Goal: Obtain resource: Download file/media

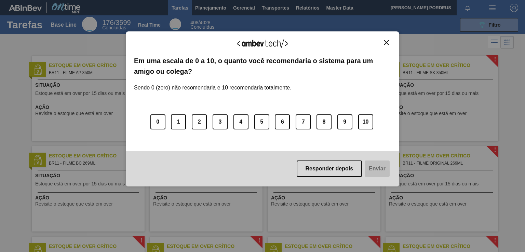
click at [389, 42] on button "Close" at bounding box center [386, 43] width 9 height 6
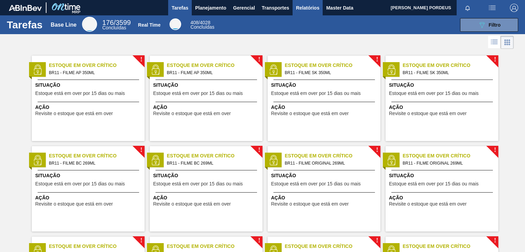
click at [304, 4] on span "Relatórios" at bounding box center [307, 8] width 23 height 8
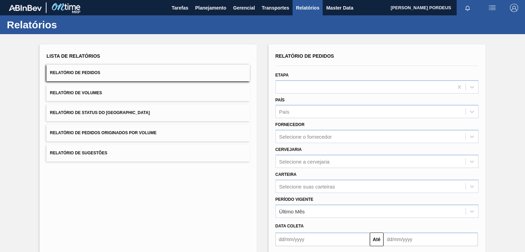
click at [153, 72] on button "Relatório de Pedidos" at bounding box center [147, 73] width 203 height 17
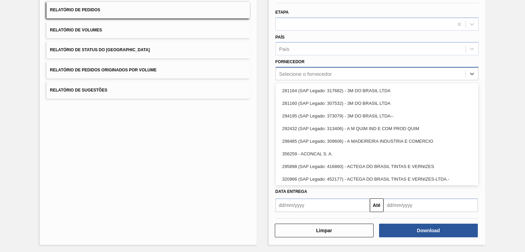
click at [338, 74] on div "Selecione o fornecedor" at bounding box center [371, 74] width 190 height 10
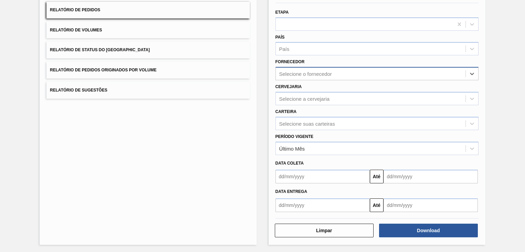
click at [338, 74] on div "Selecione o fornecedor" at bounding box center [371, 74] width 190 height 10
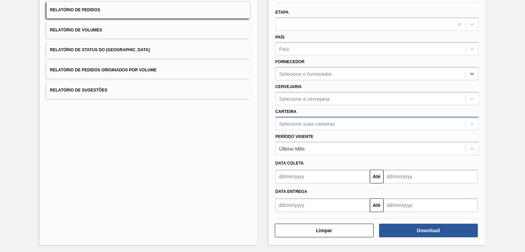
click at [325, 123] on div "Selecione suas carteiras" at bounding box center [307, 124] width 56 height 6
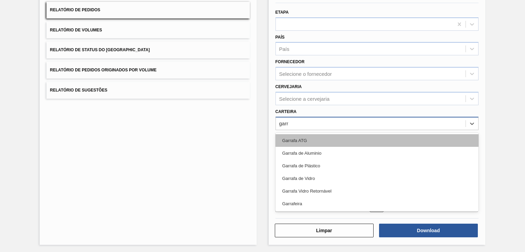
type input "garra"
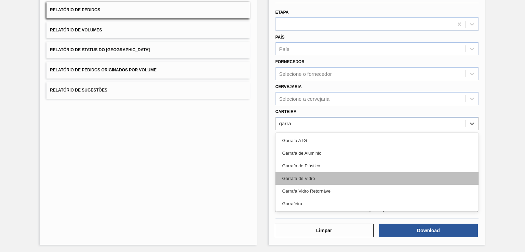
click at [330, 178] on div "Garrafa de Vidro" at bounding box center [377, 178] width 203 height 13
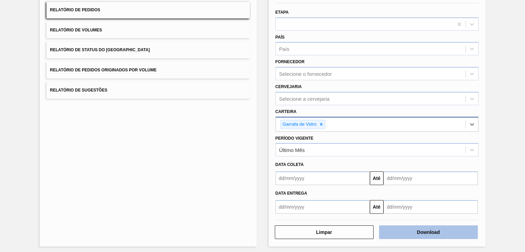
click at [406, 233] on button "Download" at bounding box center [428, 233] width 99 height 14
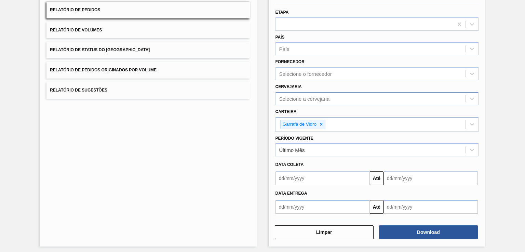
click at [327, 96] on div "Selecione a cervejaria" at bounding box center [304, 99] width 51 height 6
click at [345, 175] on input "text" at bounding box center [323, 179] width 94 height 14
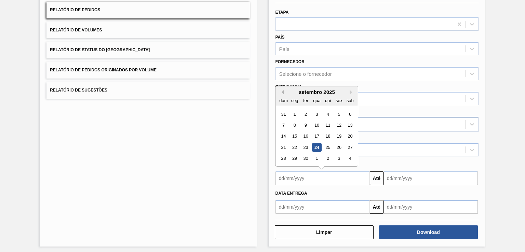
click at [281, 92] on button "Previous Month" at bounding box center [281, 92] width 5 height 5
click at [338, 115] on div "1" at bounding box center [338, 114] width 9 height 9
type input "[DATE]"
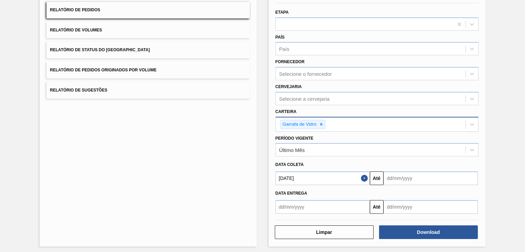
click at [418, 176] on input "text" at bounding box center [431, 179] width 94 height 14
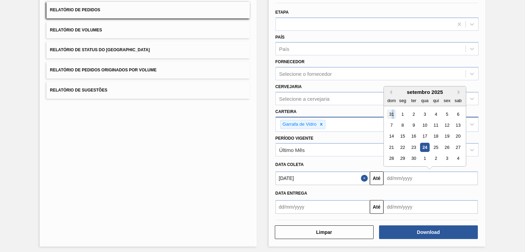
click at [392, 112] on div "31" at bounding box center [391, 114] width 9 height 9
type input "[DATE]"
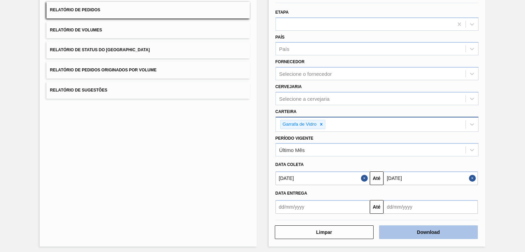
click at [394, 231] on button "Download" at bounding box center [428, 233] width 99 height 14
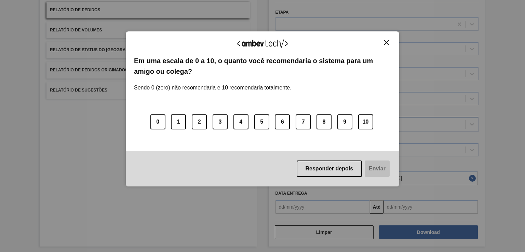
click at [388, 42] on img "Close" at bounding box center [386, 42] width 5 height 5
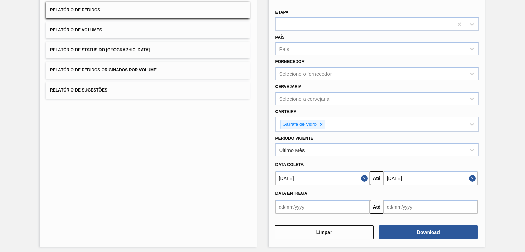
scroll to position [0, 0]
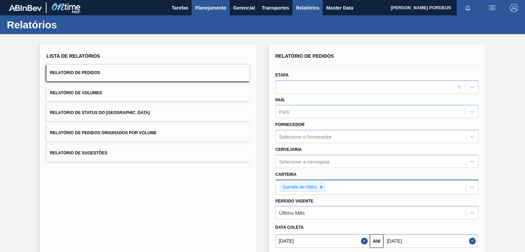
click at [213, 7] on span "Planejamento" at bounding box center [210, 8] width 31 height 8
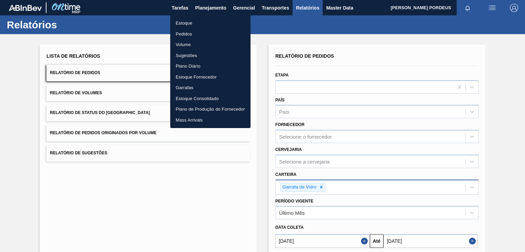
click at [208, 25] on li "Estoque" at bounding box center [210, 23] width 80 height 11
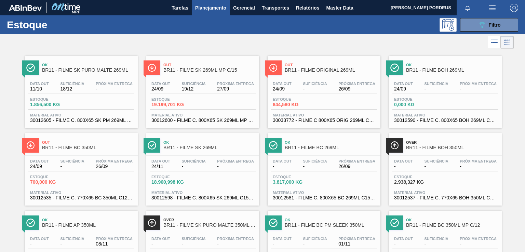
click at [215, 10] on span "Planejamento" at bounding box center [210, 8] width 31 height 8
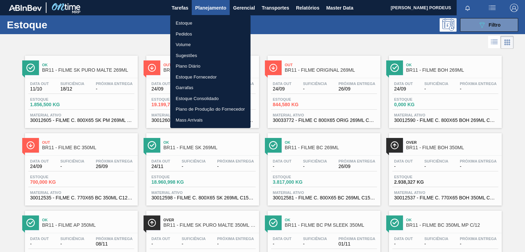
click at [485, 23] on div at bounding box center [262, 126] width 525 height 252
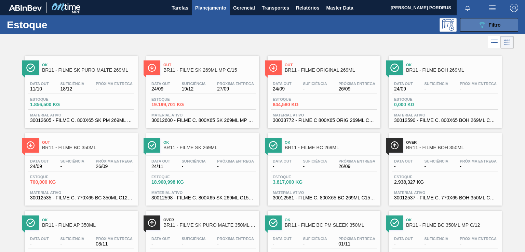
click at [483, 25] on icon at bounding box center [482, 25] width 5 height 6
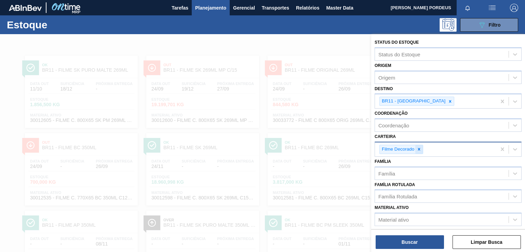
click at [418, 145] on div at bounding box center [419, 149] width 8 height 9
click at [449, 102] on icon at bounding box center [450, 101] width 2 height 2
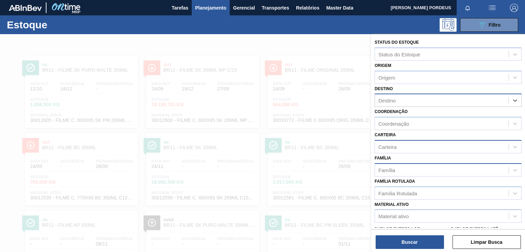
click at [392, 170] on div "Família" at bounding box center [386, 170] width 17 height 6
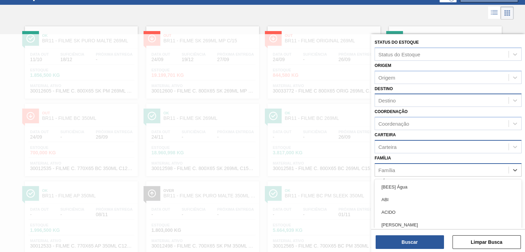
scroll to position [31, 0]
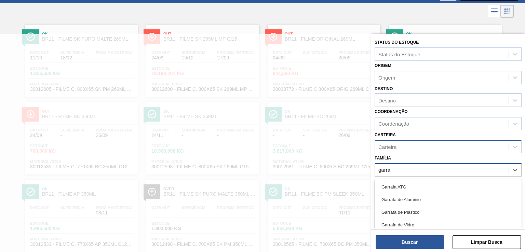
type input "garrafa"
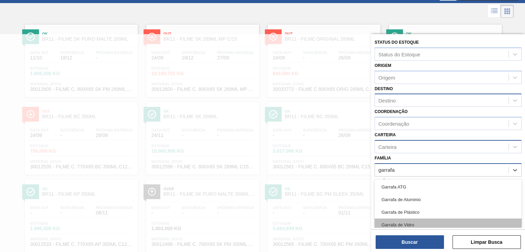
click at [399, 223] on div "Garrafa de Vidro" at bounding box center [448, 225] width 147 height 13
